Goal: Navigation & Orientation: Find specific page/section

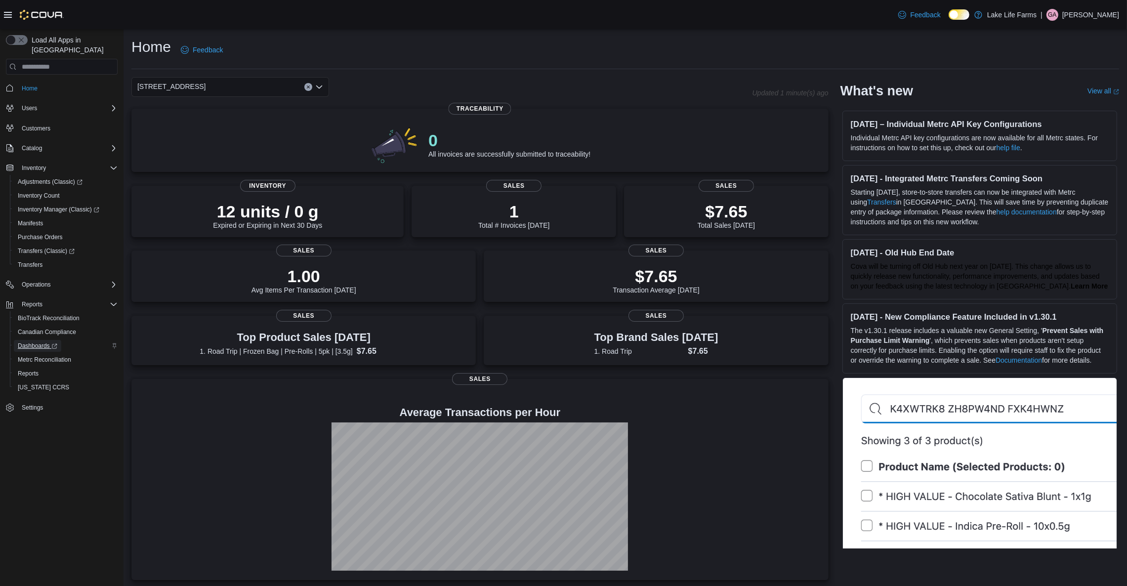
click at [30, 342] on span "Dashboards" at bounding box center [38, 346] width 40 height 8
